Goal: Task Accomplishment & Management: Use online tool/utility

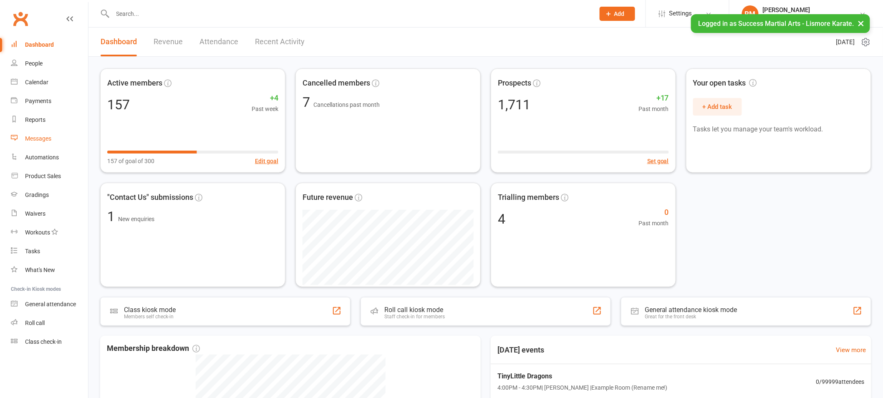
click at [44, 138] on div "Messages" at bounding box center [38, 138] width 26 height 7
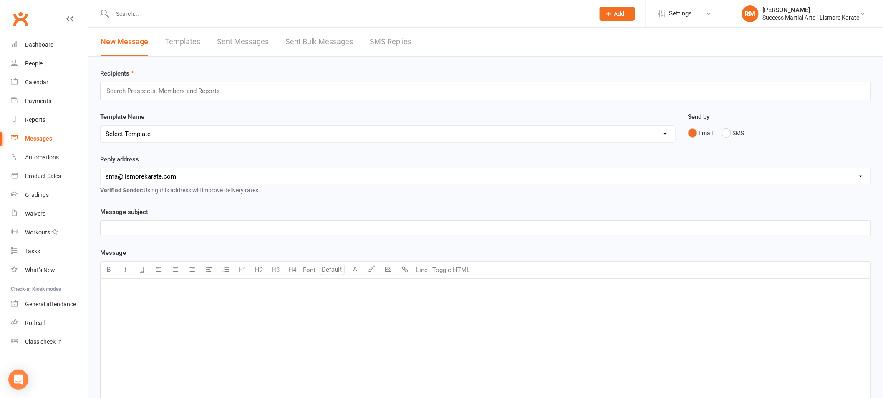
click at [185, 45] on link "Templates" at bounding box center [182, 42] width 35 height 29
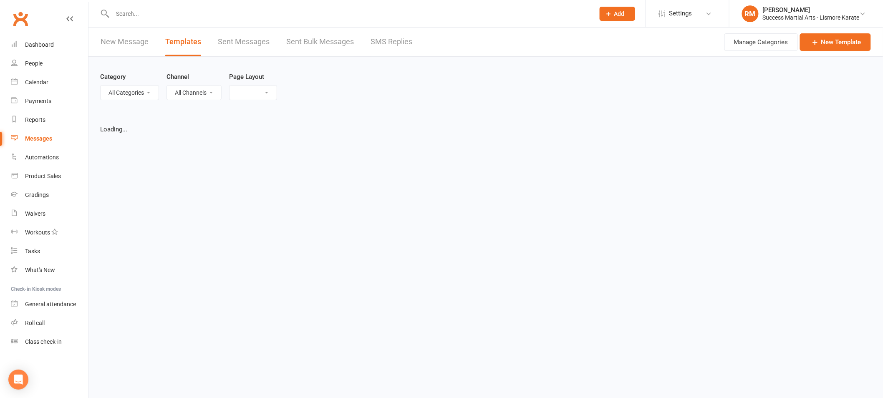
select select "list"
select select "100"
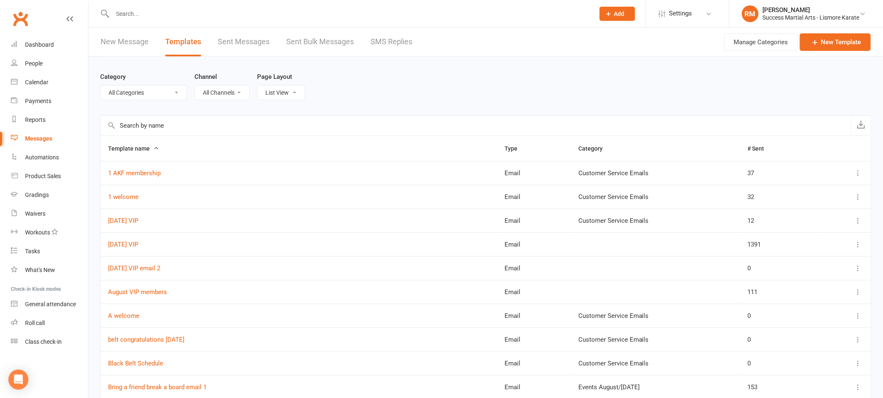
click at [156, 92] on select "All Categories (No category) Customer Service Emails Events August/[DATE] Marke…" at bounding box center [144, 93] width 86 height 14
select select "18987"
click at [101, 86] on select "All Categories (No category) Customer Service Emails Events August/[DATE] Marke…" at bounding box center [144, 93] width 86 height 14
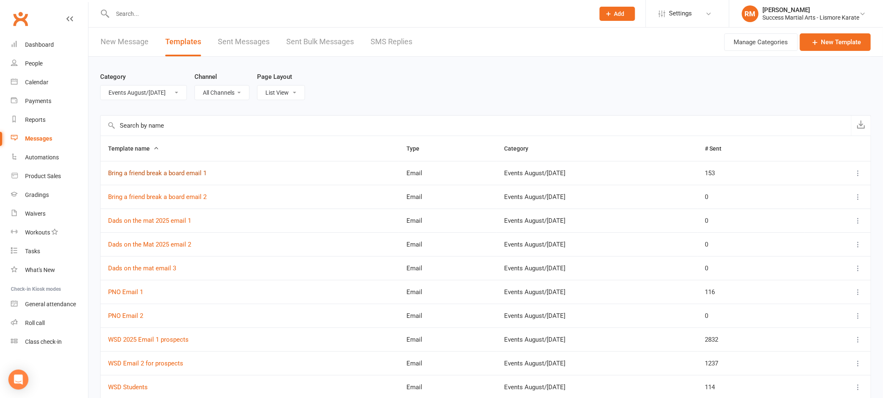
click at [162, 171] on link "Bring a friend break a board email 1" at bounding box center [157, 173] width 98 height 8
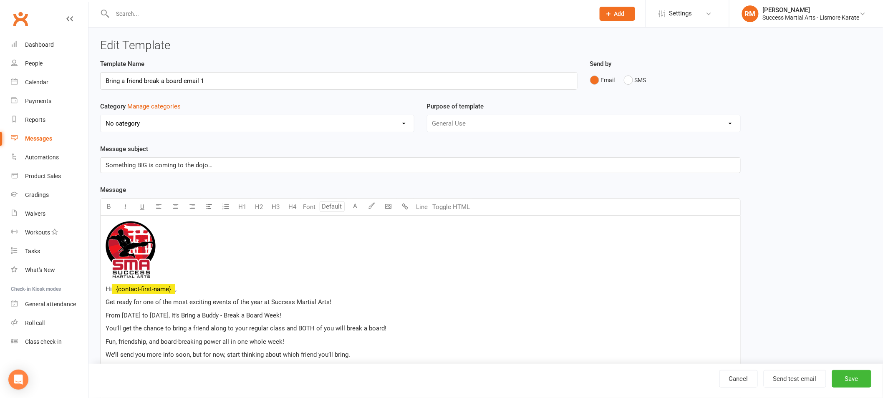
select select "18987"
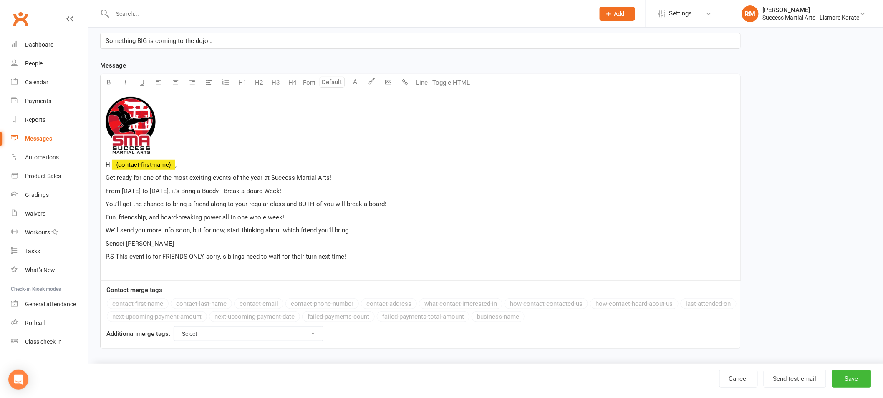
scroll to position [126, 0]
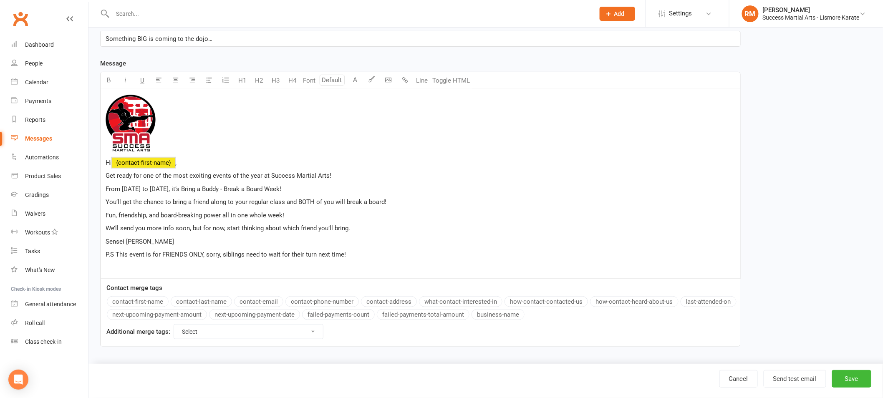
drag, startPoint x: 360, startPoint y: 253, endPoint x: 102, endPoint y: 163, distance: 272.7
click at [102, 163] on div "﻿ Hi ﻿ {contact-first-name} , Get ready for one of the most exciting events of …" at bounding box center [421, 183] width 640 height 189
copy div "Hi ﻿ {contact-first-name} , Get ready for one of the most exciting events of th…"
click at [738, 373] on link "Cancel" at bounding box center [738, 379] width 38 height 18
select select "100"
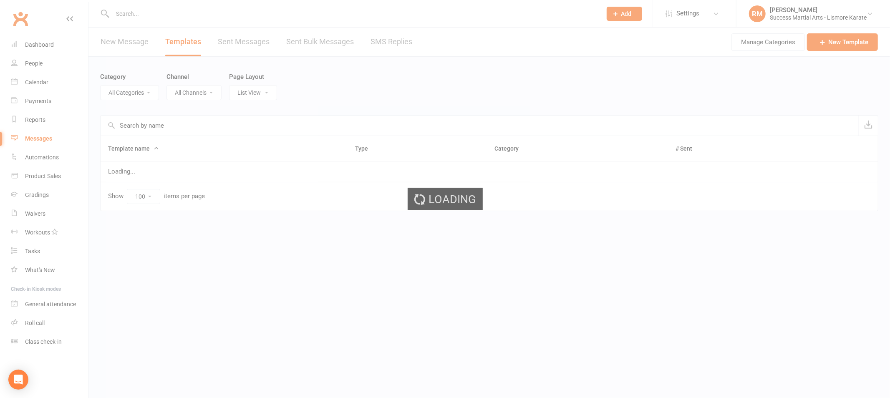
select select "18987"
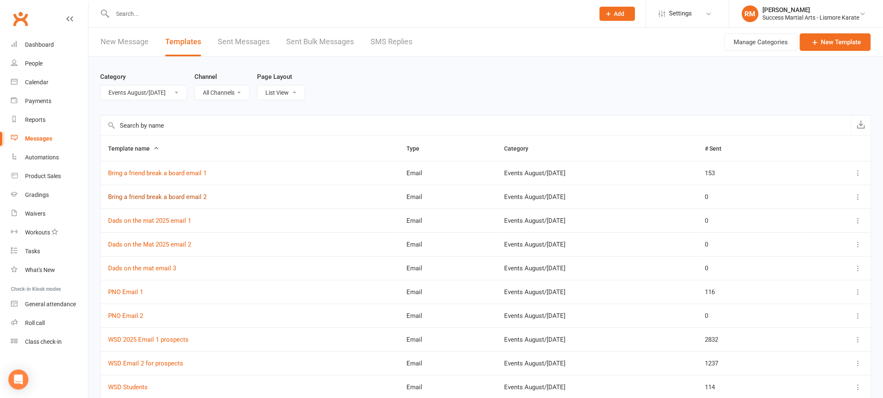
click at [170, 197] on link "Bring a friend break a board email 2" at bounding box center [157, 197] width 98 height 8
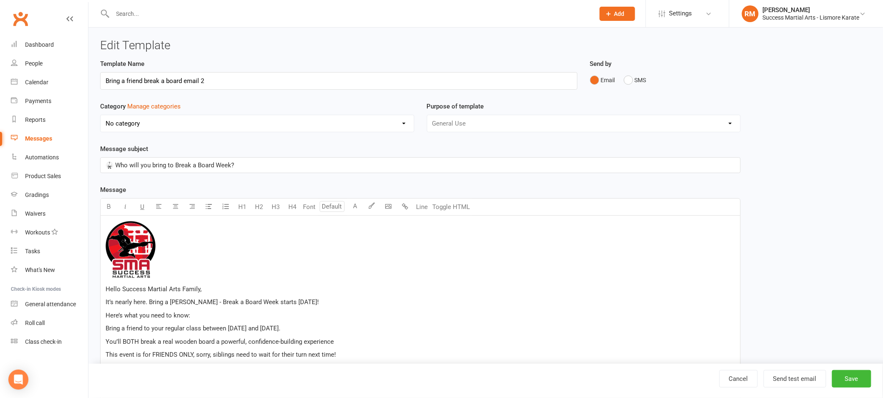
select select "18987"
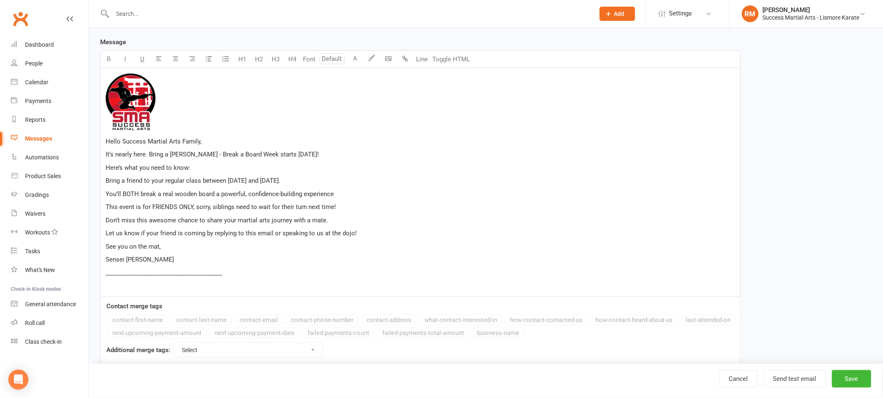
scroll to position [167, 0]
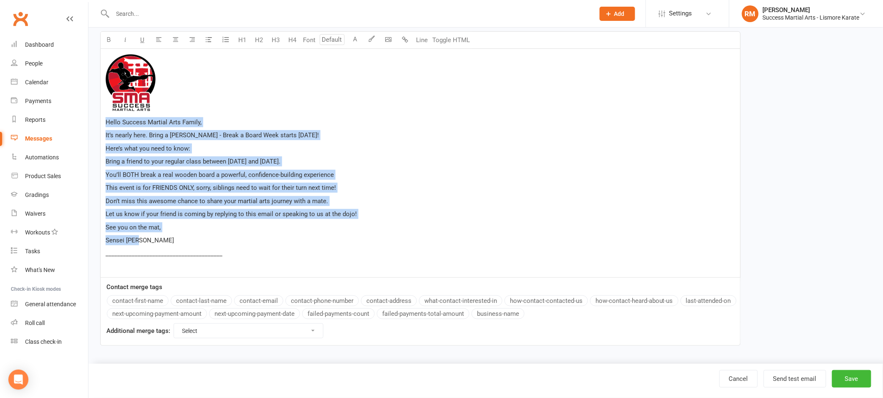
drag, startPoint x: 106, startPoint y: 121, endPoint x: 205, endPoint y: 240, distance: 155.0
click at [205, 240] on div "﻿ Hello Success Martial Arts Family, It’s nearly here. Bring a [PERSON_NAME] - …" at bounding box center [421, 163] width 640 height 229
copy div "Hello Success Martial Arts Family, It’s nearly here. Bring a [PERSON_NAME] - Br…"
click at [735, 381] on link "Cancel" at bounding box center [738, 379] width 38 height 18
select select "100"
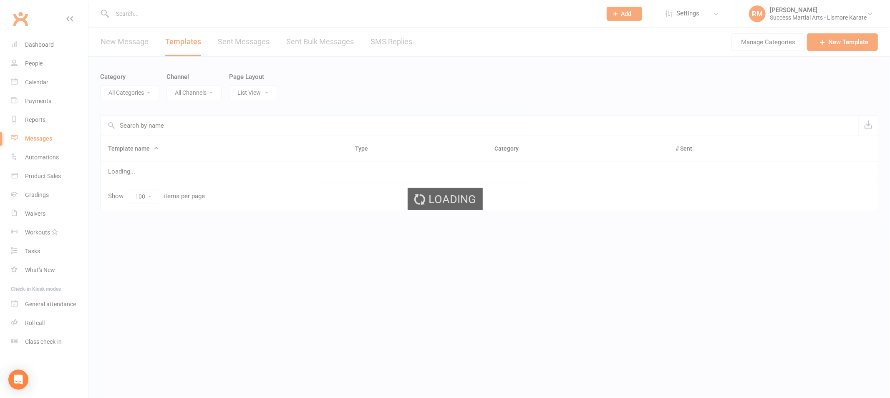
select select "18987"
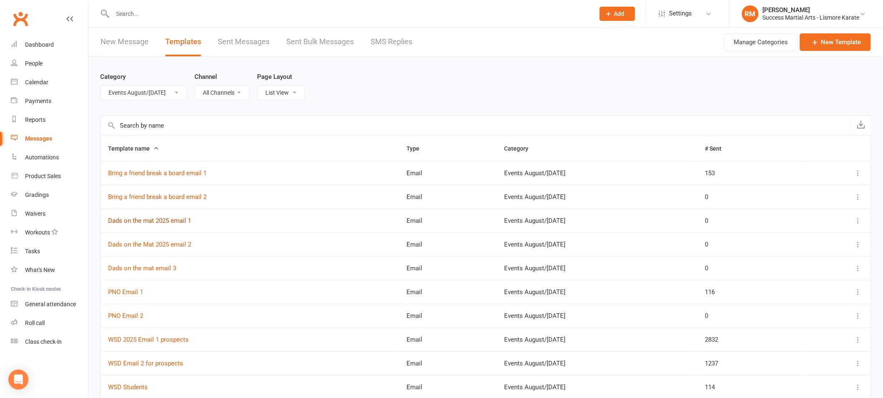
click at [151, 219] on link "Dads on the mat 2025 email 1" at bounding box center [149, 221] width 83 height 8
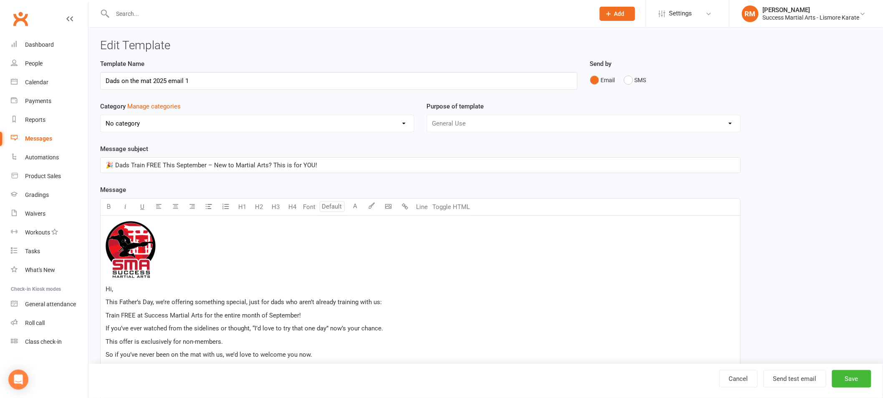
select select "18987"
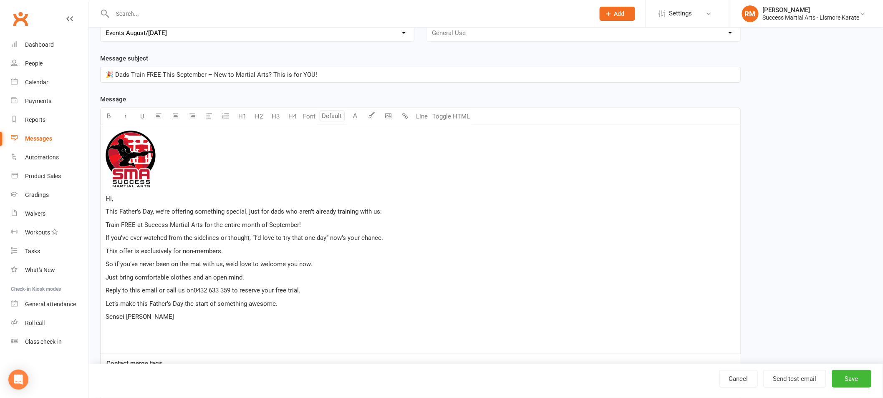
scroll to position [103, 0]
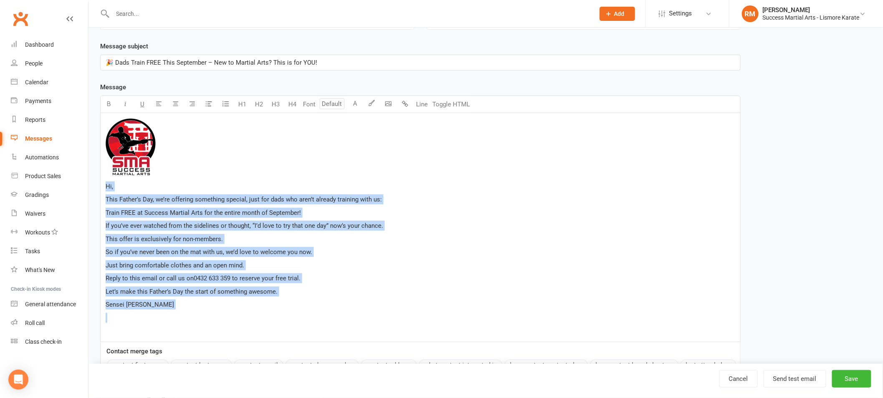
drag, startPoint x: 106, startPoint y: 186, endPoint x: 222, endPoint y: 321, distance: 177.8
click at [222, 321] on div "﻿ Hi, This Father’s Day, we’re offering something special, just for dads who ar…" at bounding box center [421, 227] width 640 height 229
copy div "Hi, This Father’s Day, we’re offering something special, just for dads who aren…"
click at [284, 222] on span "If you’ve ever watched from the sidelines or thought, “I’d love to try that one…" at bounding box center [244, 226] width 277 height 8
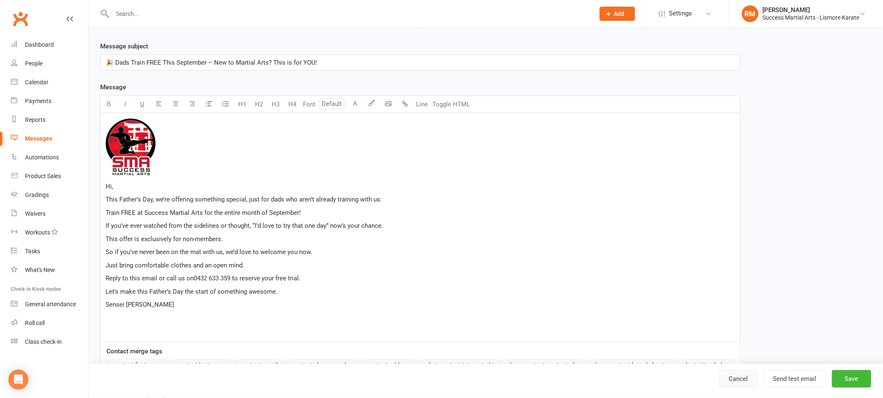
click at [741, 378] on link "Cancel" at bounding box center [738, 379] width 38 height 18
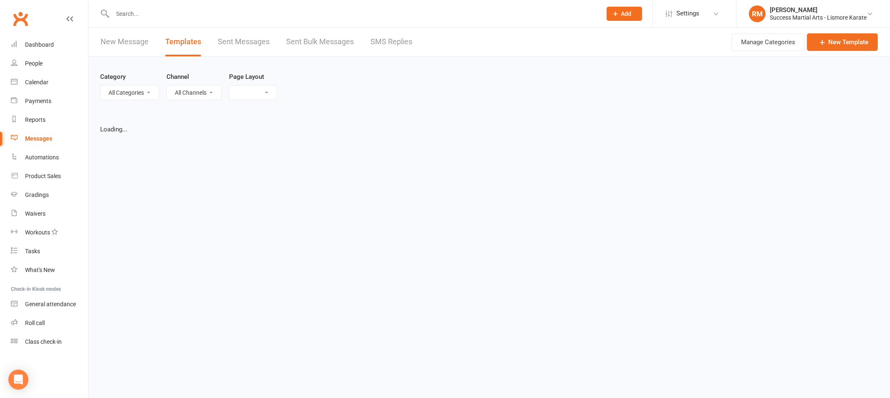
select select "list"
select select "100"
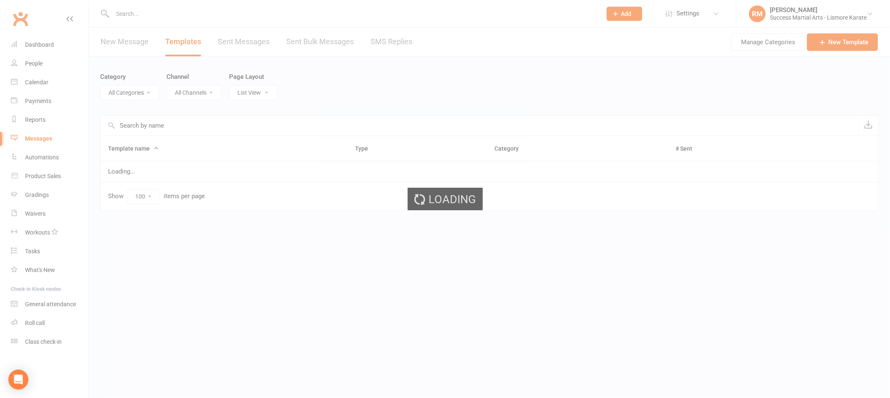
select select "18987"
